Goal: Answer question/provide support: Share knowledge or assist other users

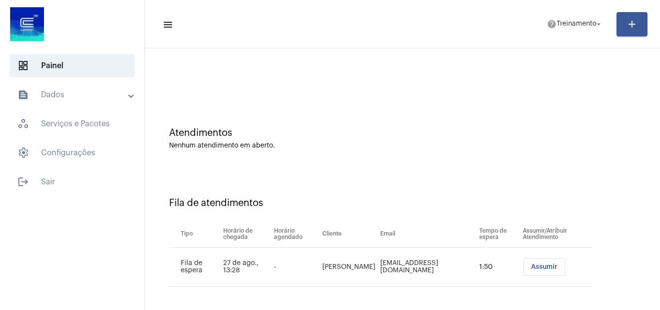
scroll to position [13, 0]
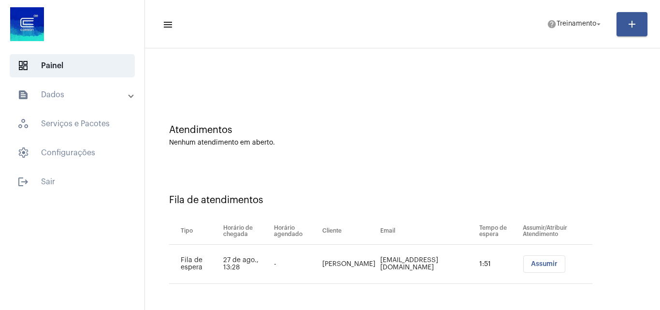
click at [532, 264] on span "Assumir" at bounding box center [544, 263] width 27 height 7
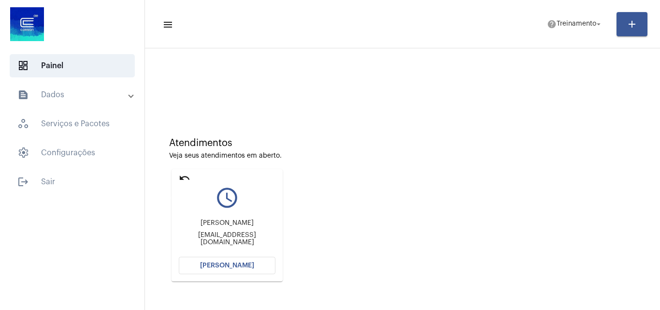
click at [186, 174] on mat-icon "undo" at bounding box center [185, 178] width 12 height 12
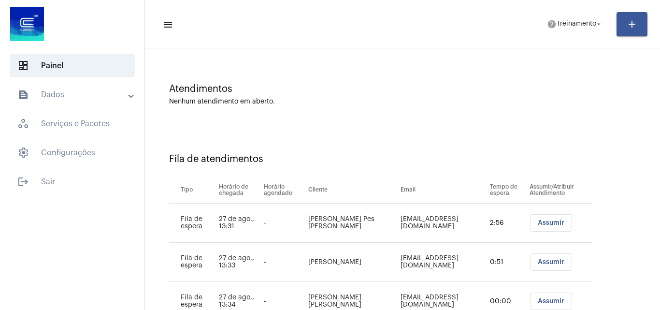
scroll to position [91, 0]
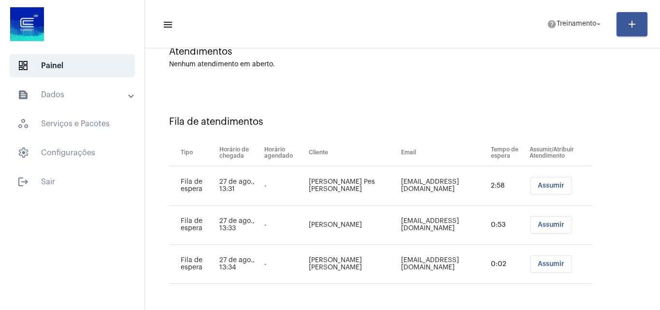
click at [530, 187] on button "Assumir" at bounding box center [551, 185] width 42 height 17
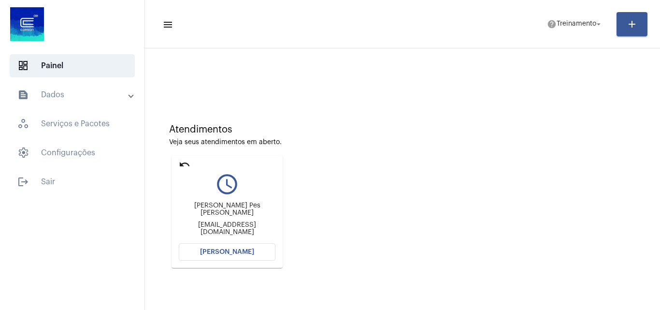
scroll to position [0, 0]
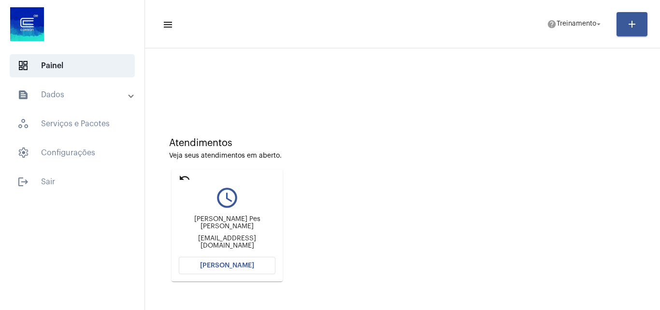
click at [239, 262] on span "[PERSON_NAME]" at bounding box center [227, 265] width 54 height 7
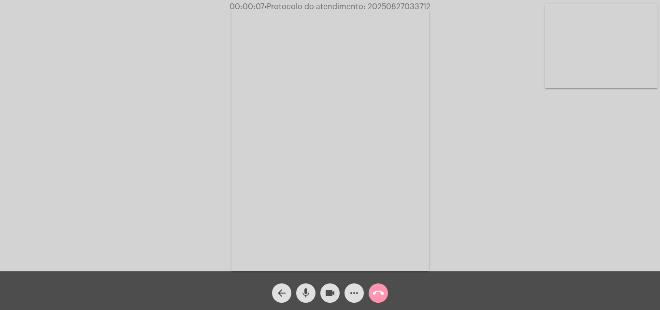
click at [311, 290] on mat-icon "mic" at bounding box center [306, 293] width 12 height 12
click at [308, 287] on mat-icon "mic_off" at bounding box center [306, 293] width 12 height 12
click at [310, 289] on mat-icon "mic" at bounding box center [306, 293] width 12 height 12
click at [301, 287] on mat-icon "mic_off" at bounding box center [306, 293] width 12 height 12
click at [353, 293] on mat-icon "more_horiz" at bounding box center [354, 293] width 12 height 12
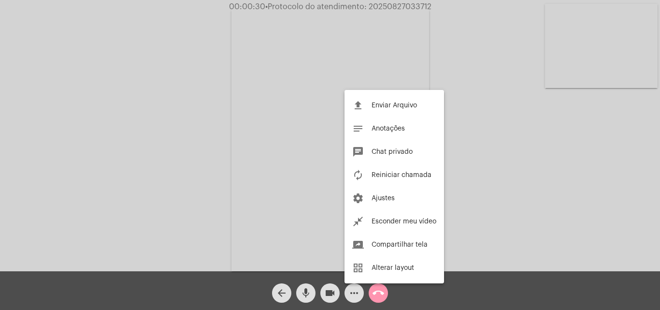
click at [210, 108] on div at bounding box center [330, 155] width 660 height 310
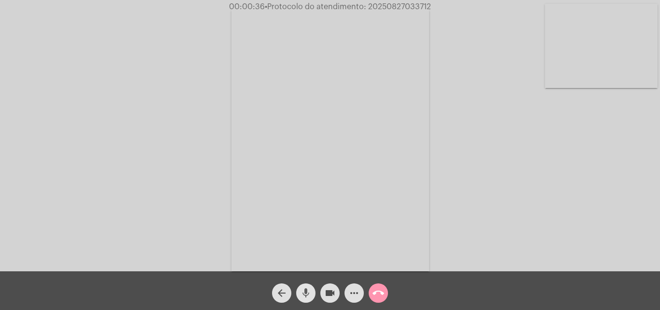
click at [308, 294] on mat-icon "mic" at bounding box center [306, 293] width 12 height 12
click at [310, 293] on mat-icon "mic_off" at bounding box center [306, 293] width 12 height 12
click at [352, 294] on mat-icon "more_horiz" at bounding box center [354, 293] width 12 height 12
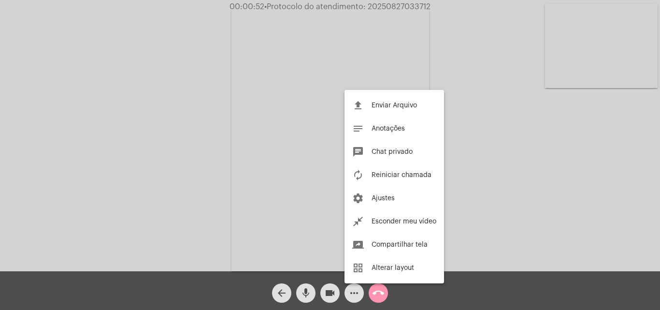
click at [222, 142] on div at bounding box center [330, 155] width 660 height 310
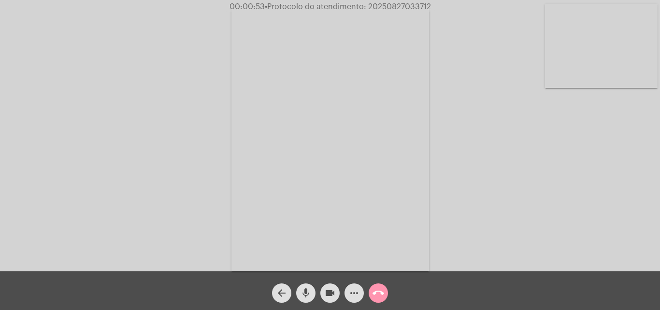
click at [304, 290] on mat-icon "mic" at bounding box center [306, 293] width 12 height 12
click at [312, 292] on button "mic_off" at bounding box center [305, 292] width 19 height 19
click at [307, 292] on mat-icon "mic" at bounding box center [306, 293] width 12 height 12
click at [308, 291] on mat-icon "mic_off" at bounding box center [306, 293] width 12 height 12
click at [312, 289] on button "mic" at bounding box center [305, 292] width 19 height 19
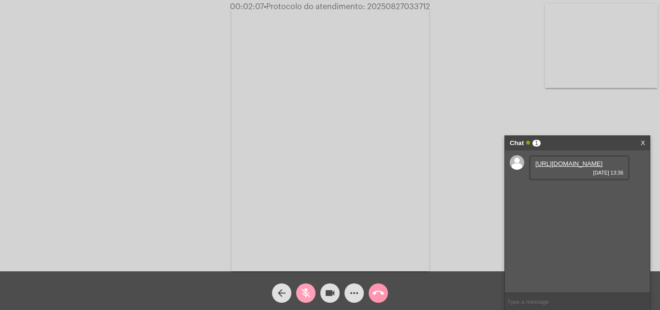
click at [308, 287] on mat-icon "mic_off" at bounding box center [306, 293] width 12 height 12
click at [555, 167] on link "[URL][DOMAIN_NAME]" at bounding box center [568, 163] width 67 height 7
click at [304, 287] on mat-icon "mic" at bounding box center [306, 293] width 12 height 12
click at [308, 291] on mat-icon "mic_off" at bounding box center [306, 293] width 12 height 12
click at [299, 296] on button "mic" at bounding box center [305, 292] width 19 height 19
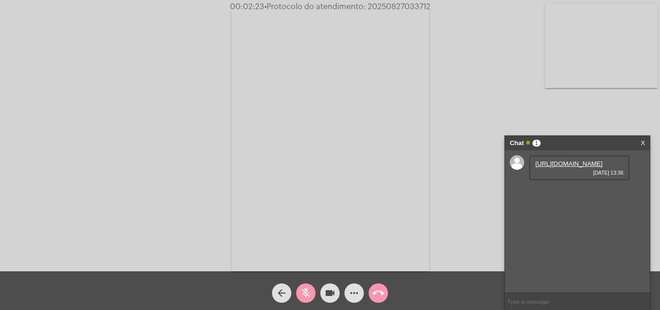
click at [302, 293] on mat-icon "mic_off" at bounding box center [306, 293] width 12 height 12
drag, startPoint x: 102, startPoint y: 105, endPoint x: 250, endPoint y: 143, distance: 152.1
click at [102, 105] on div "Acessando Câmera e Microfone..." at bounding box center [330, 137] width 658 height 271
click at [305, 294] on mat-icon "mic" at bounding box center [306, 293] width 12 height 12
click at [302, 289] on mat-icon "mic_off" at bounding box center [306, 293] width 12 height 12
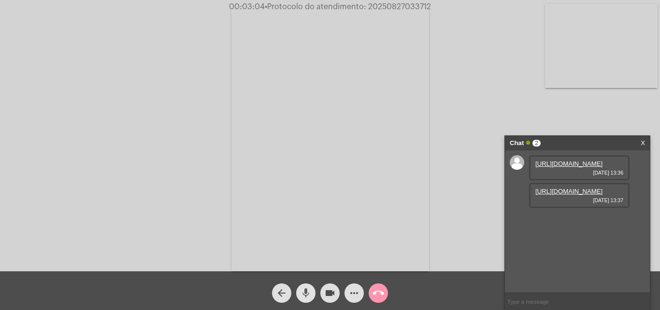
click at [301, 296] on mat-icon "mic" at bounding box center [306, 293] width 12 height 12
click at [576, 195] on link "[URL][DOMAIN_NAME]" at bounding box center [568, 190] width 67 height 7
click at [305, 295] on mat-icon "mic_off" at bounding box center [306, 293] width 12 height 12
click at [306, 296] on mat-icon "mic" at bounding box center [306, 293] width 12 height 12
click at [184, 191] on div "Acessando Câmera e Microfone..." at bounding box center [330, 137] width 658 height 271
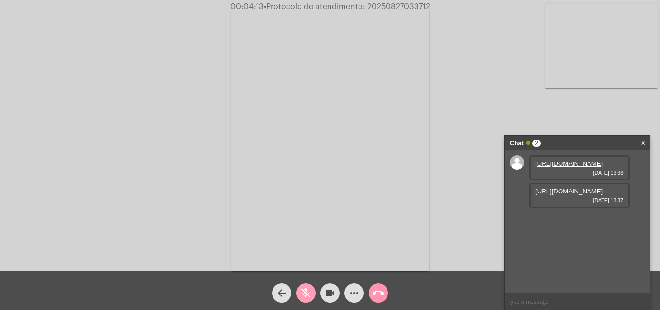
click at [310, 293] on mat-icon "mic_off" at bounding box center [306, 293] width 12 height 12
